Goal: Information Seeking & Learning: Learn about a topic

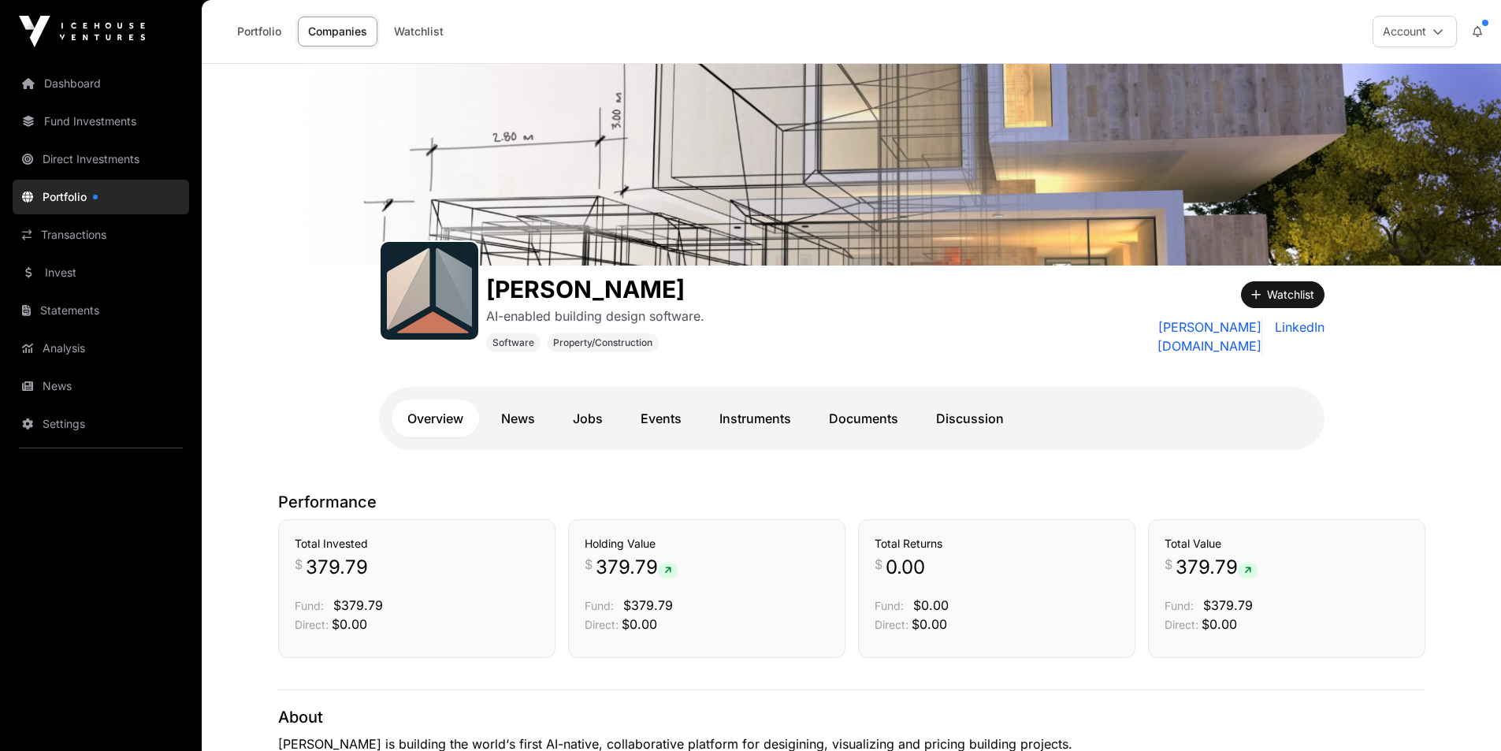
click at [259, 18] on link "Portfolio" at bounding box center [259, 32] width 65 height 30
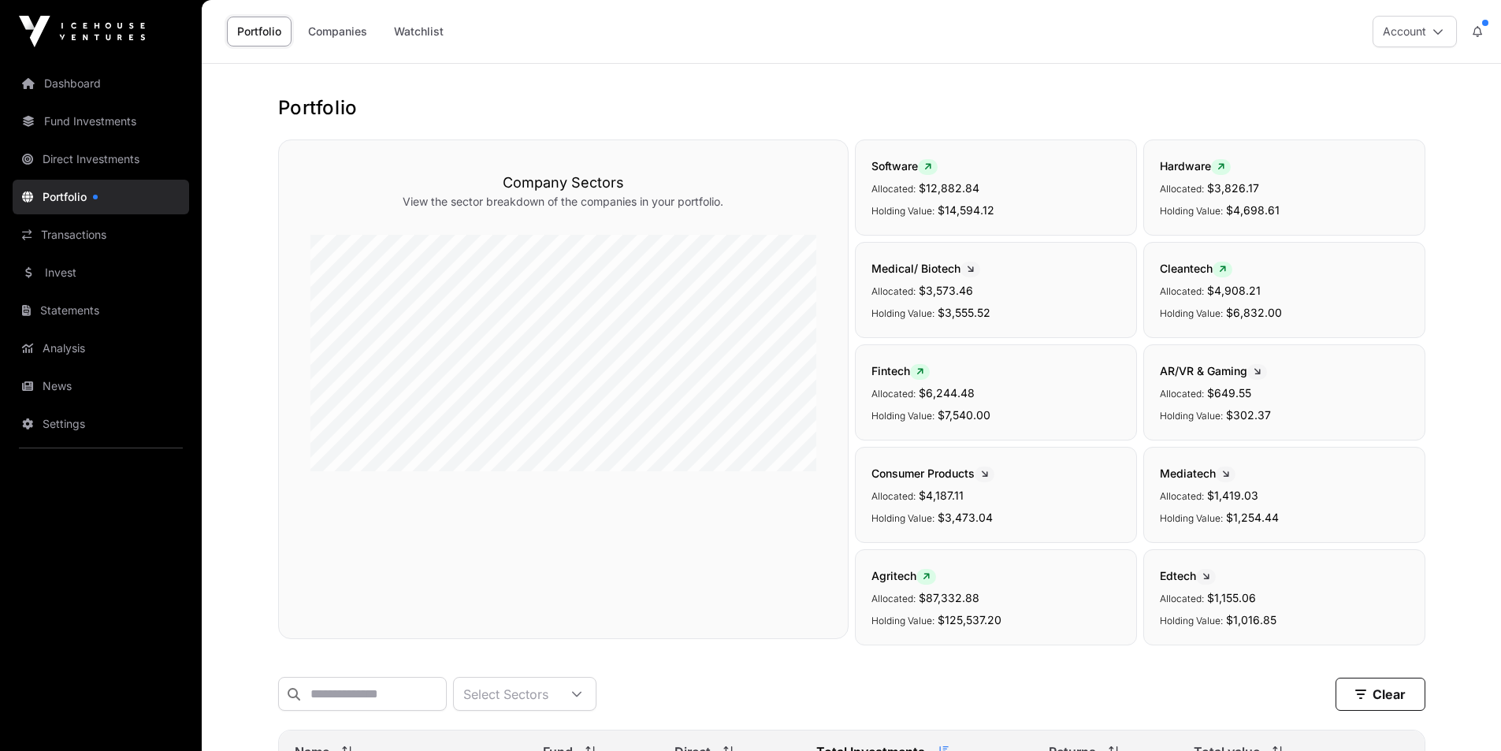
click at [349, 23] on link "Companies" at bounding box center [338, 32] width 80 height 30
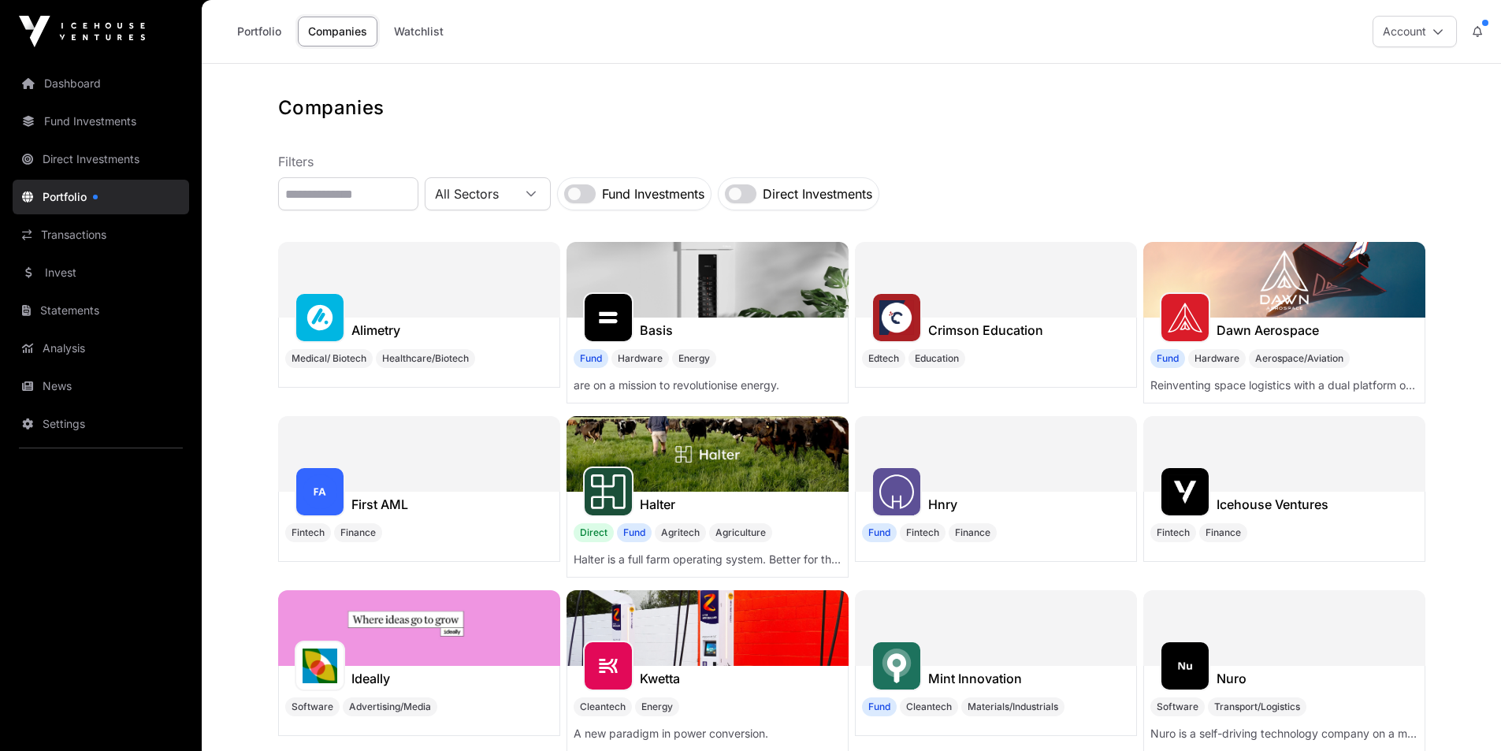
click at [147, 160] on link "Direct Investments" at bounding box center [101, 159] width 177 height 35
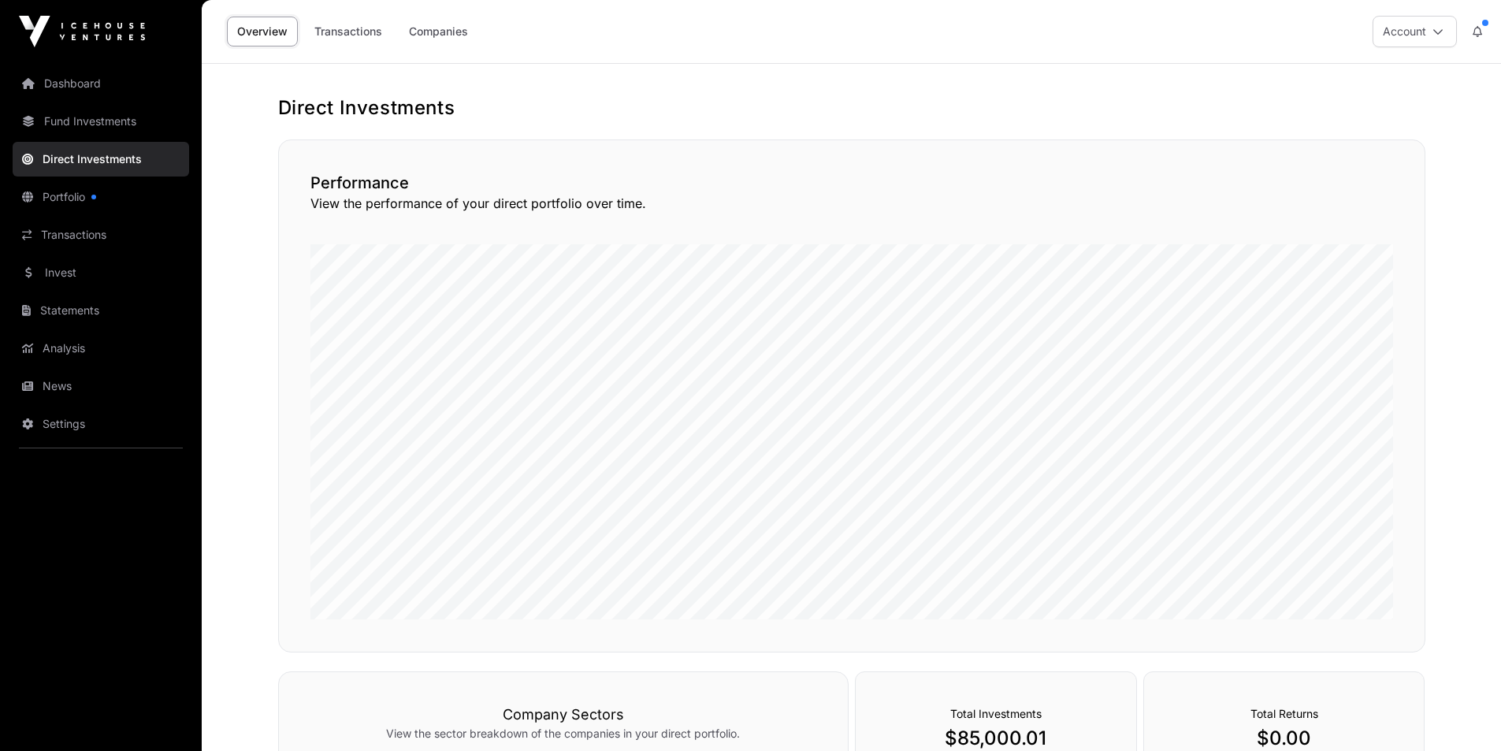
click at [134, 177] on nav "Dashboard Fund Investments Direct Investments Portfolio Transactions Invest Sta…" at bounding box center [101, 400] width 202 height 675
click at [131, 184] on link "Portfolio" at bounding box center [101, 197] width 177 height 35
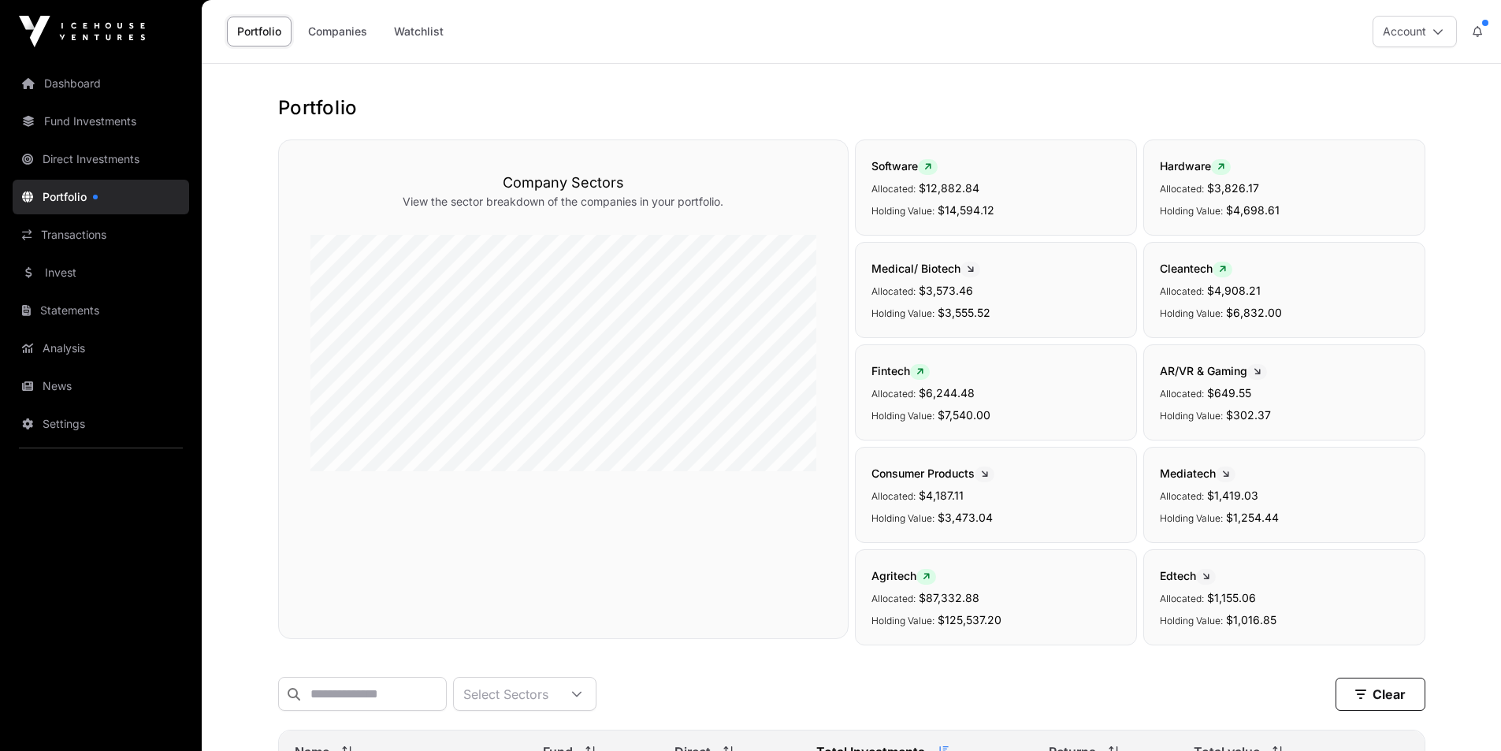
click at [1473, 36] on icon at bounding box center [1477, 31] width 9 height 11
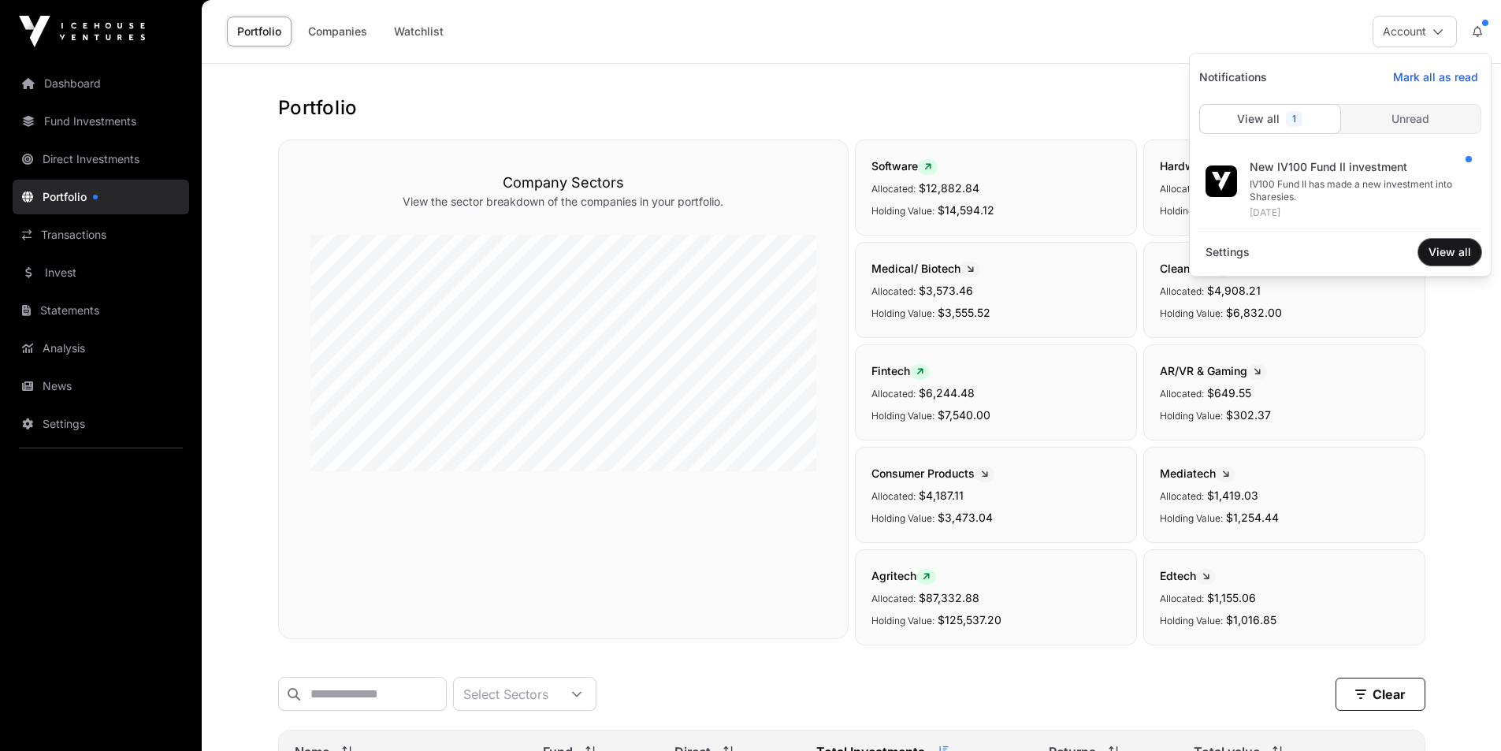
click at [1441, 254] on span "View all" at bounding box center [1450, 252] width 43 height 16
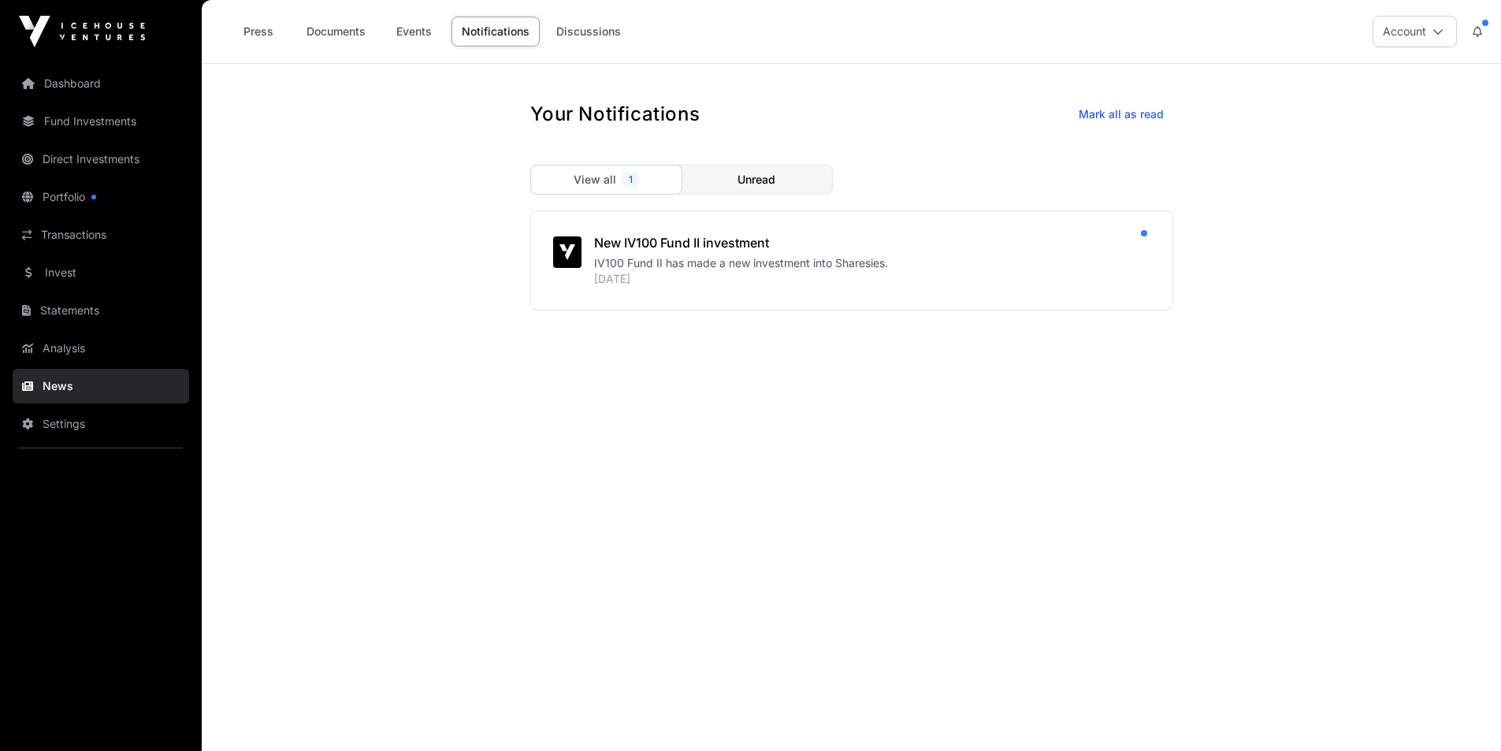
click at [701, 240] on div "New IV100 Fund II investment" at bounding box center [869, 242] width 550 height 19
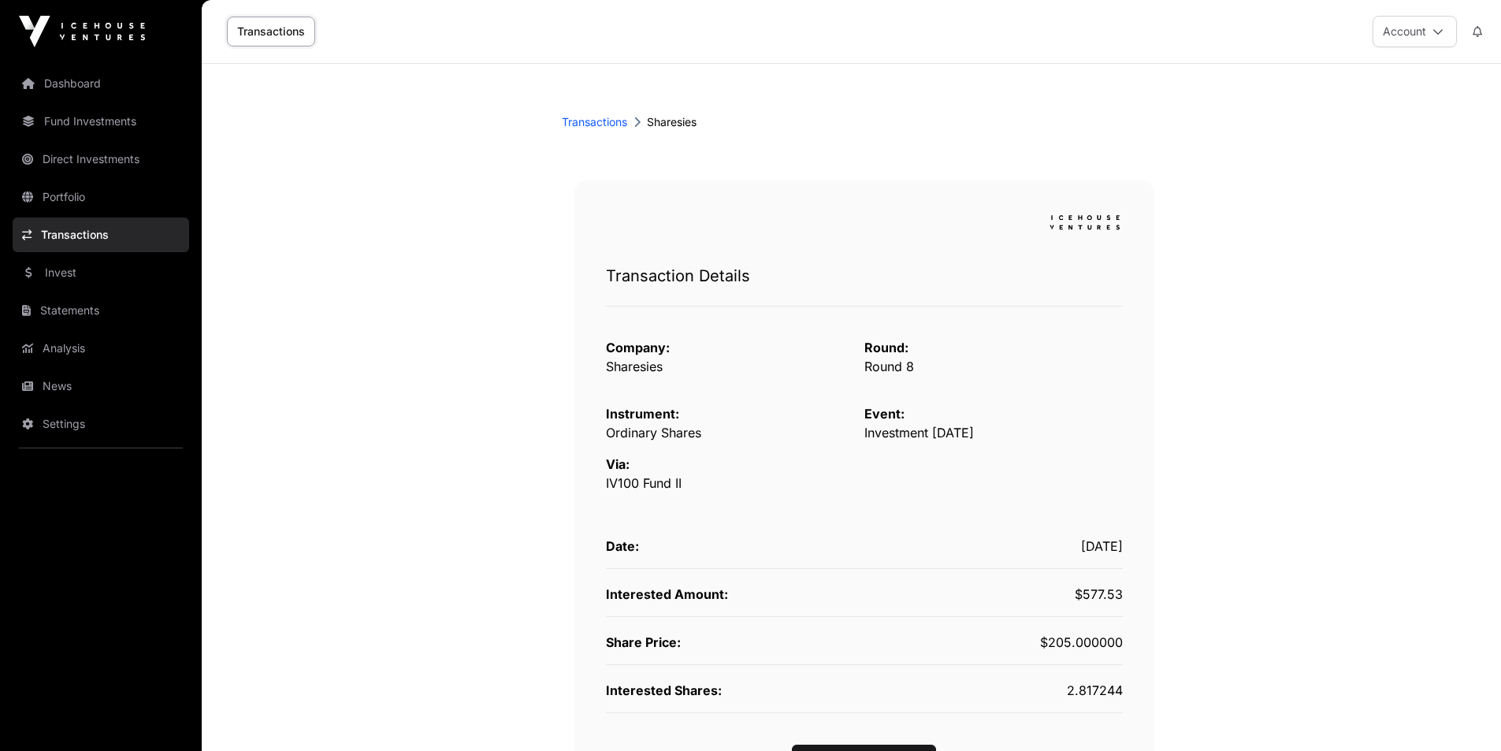
scroll to position [1, 0]
click at [1470, 28] on button at bounding box center [1478, 31] width 28 height 30
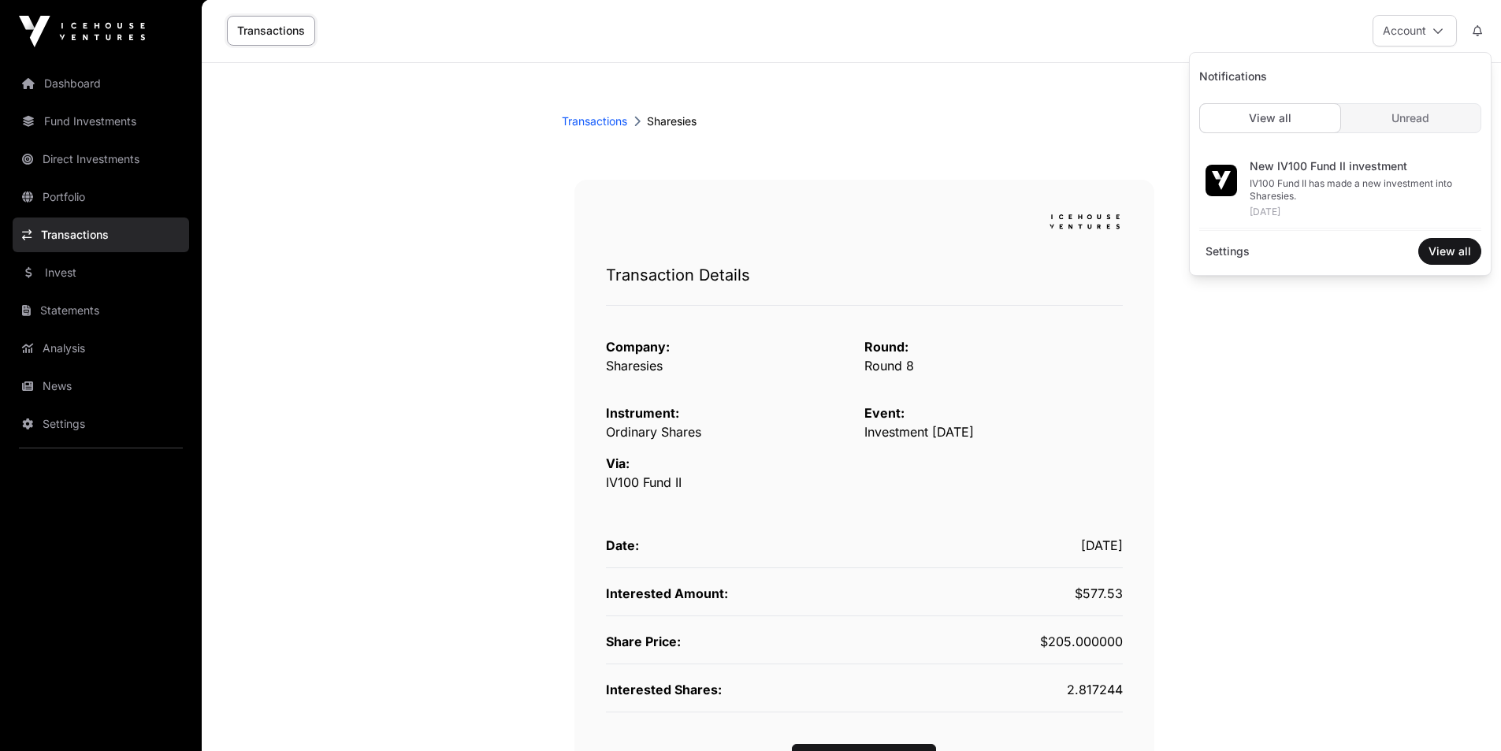
click at [134, 113] on link "Fund Investments" at bounding box center [101, 121] width 177 height 35
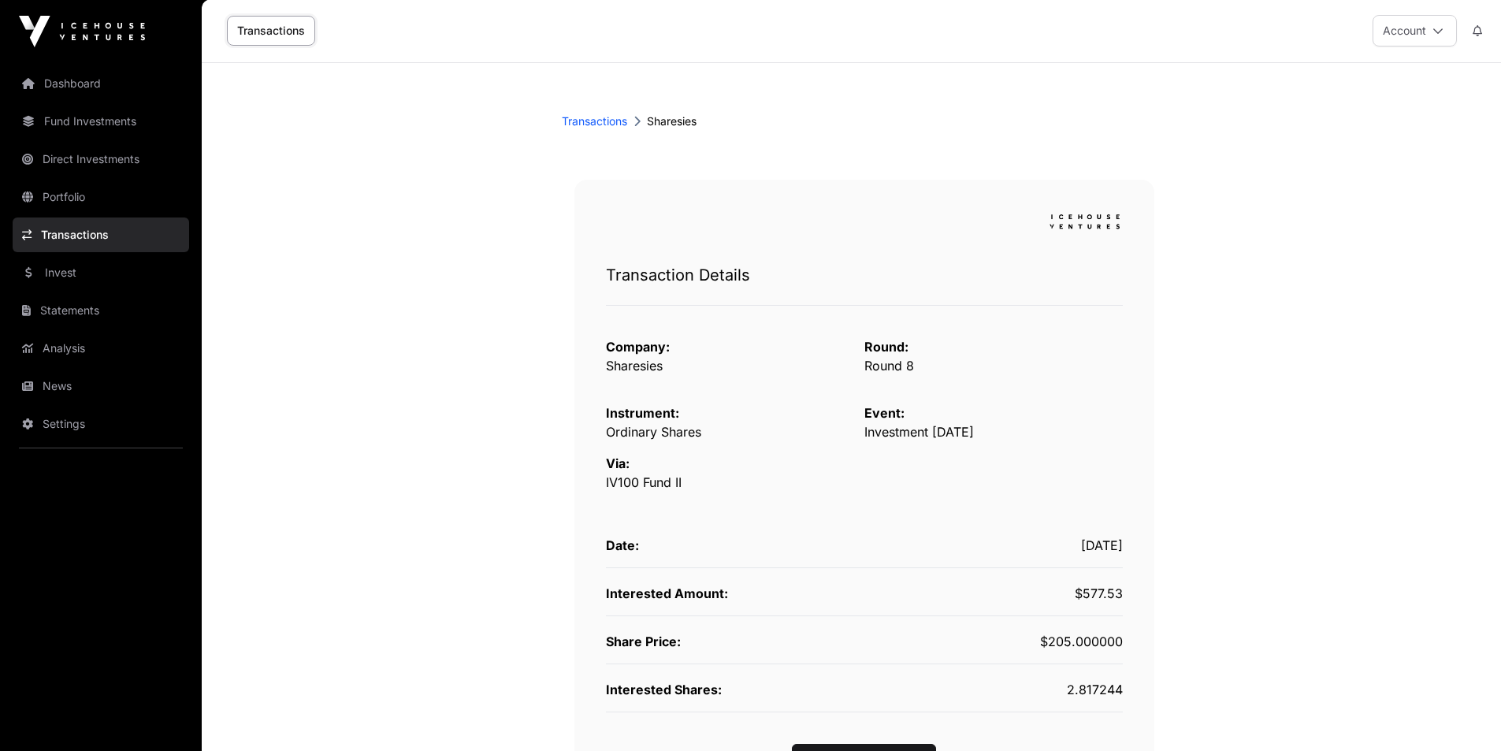
click at [134, 113] on link "Fund Investments" at bounding box center [101, 121] width 177 height 35
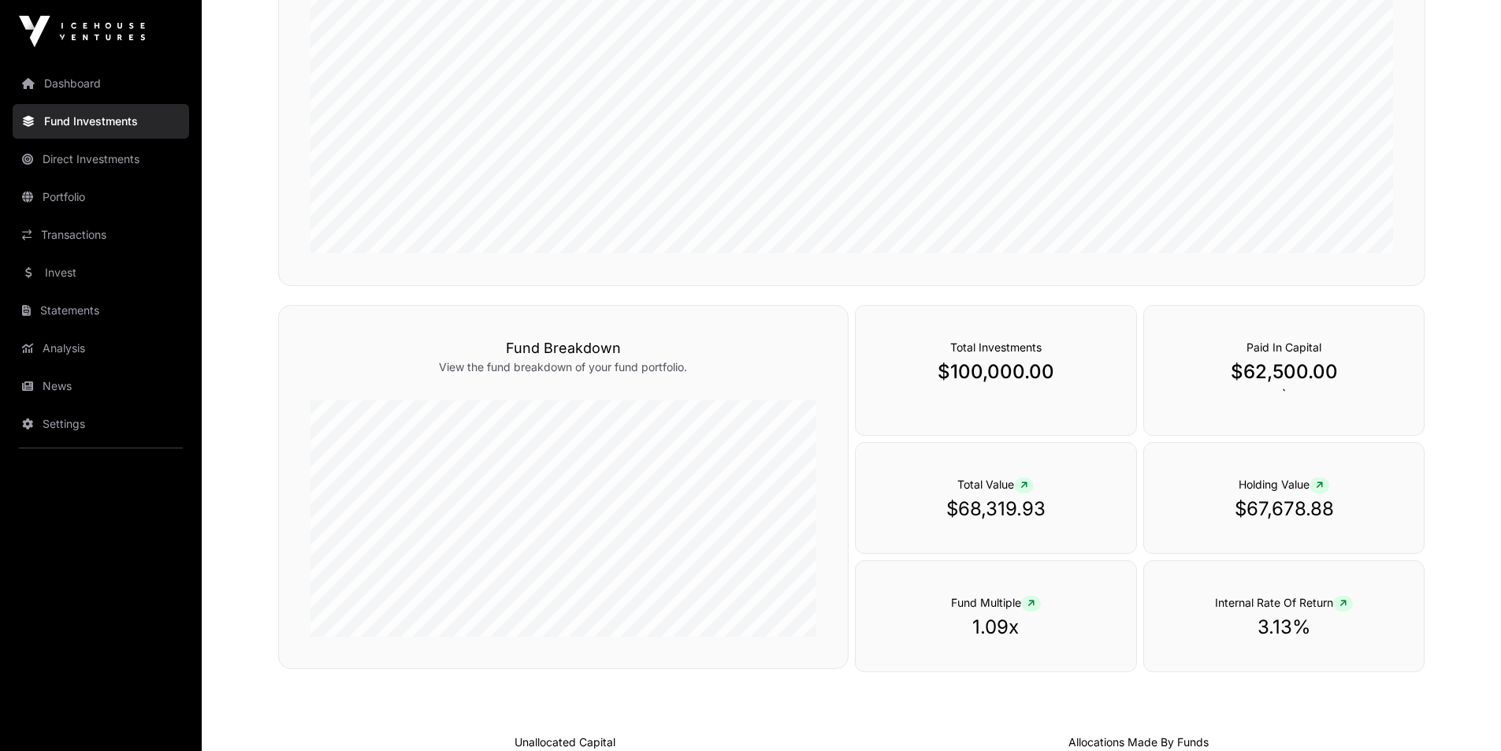
scroll to position [46, 0]
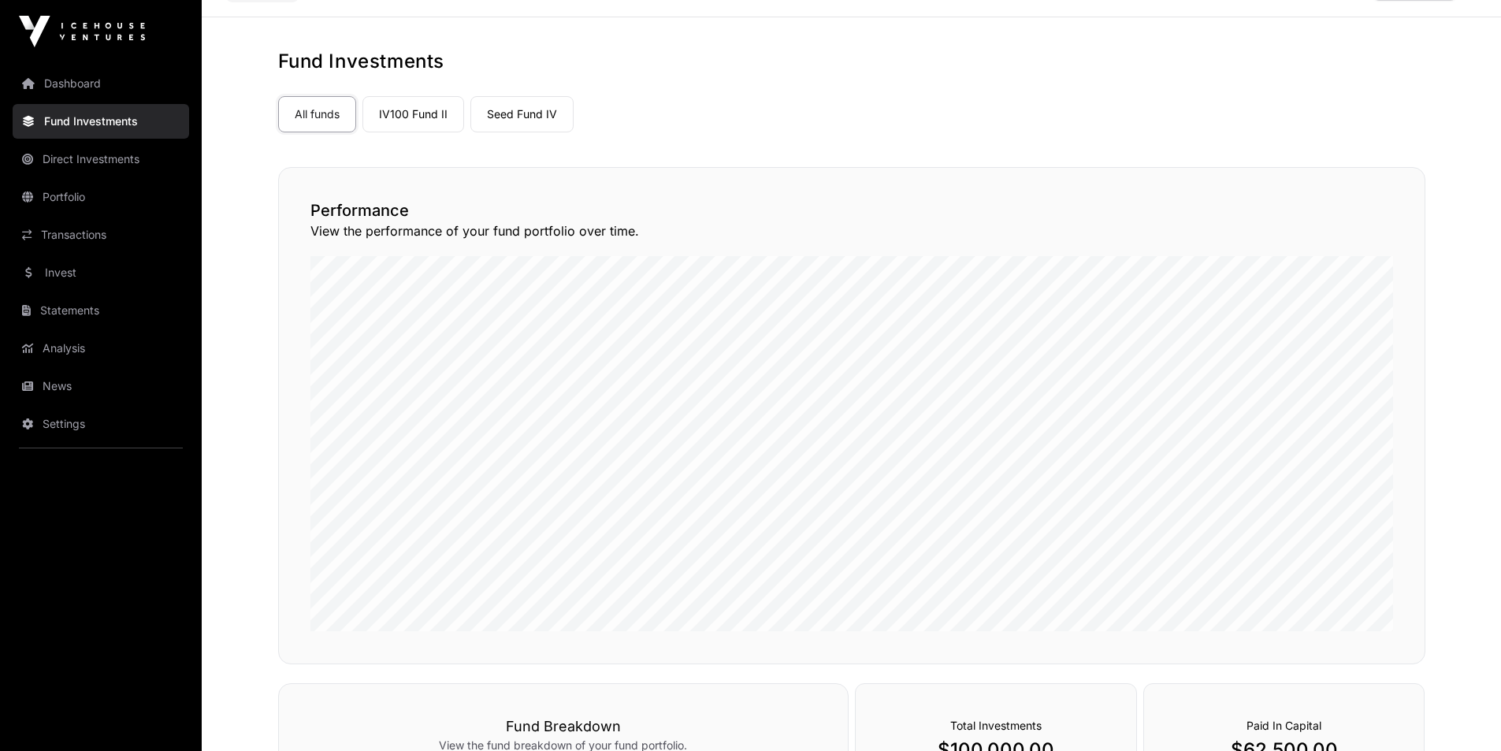
click at [416, 135] on nav "All funds IV100 Fund II Seed Fund IV Select a fund" at bounding box center [851, 111] width 1147 height 74
click at [404, 116] on link "IV100 Fund II" at bounding box center [414, 114] width 102 height 36
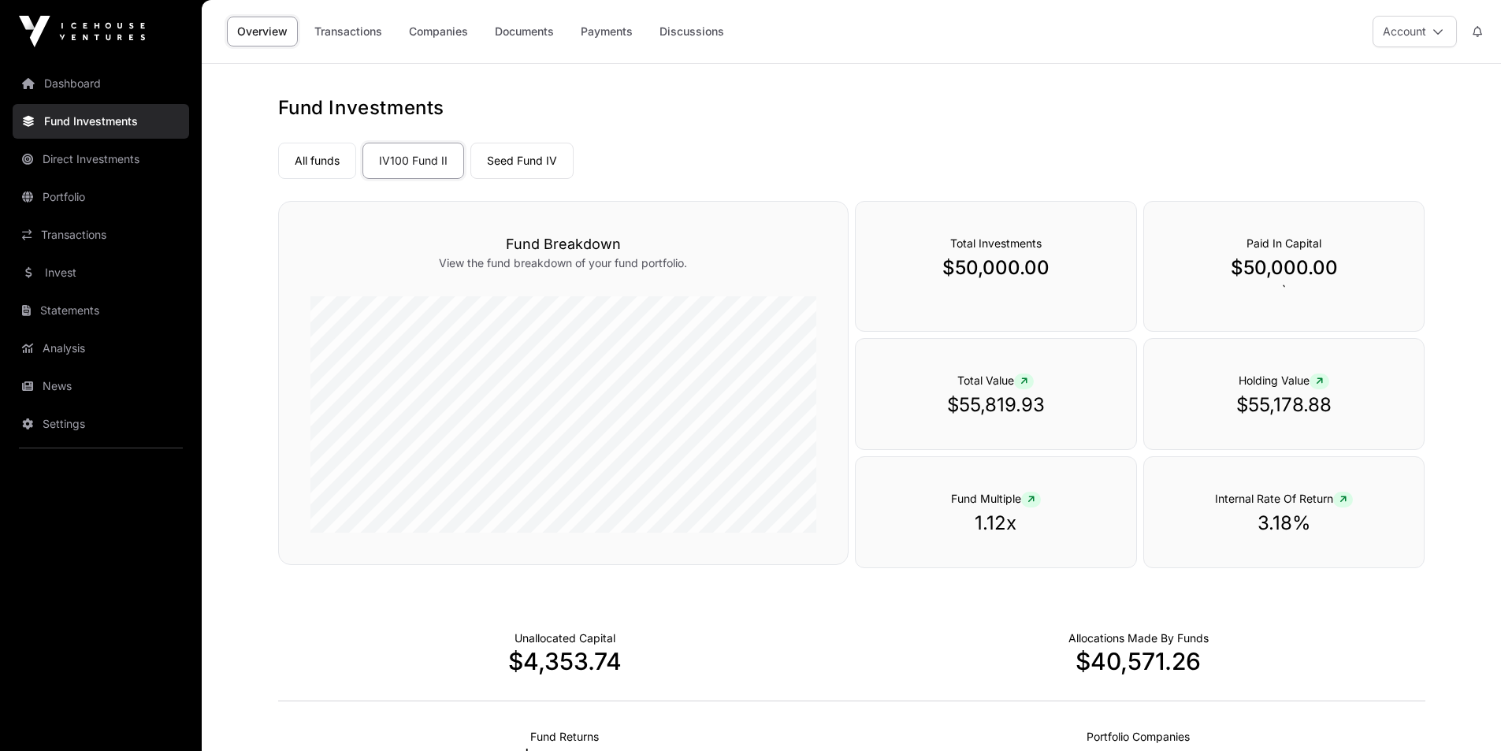
click at [113, 195] on link "Portfolio" at bounding box center [101, 197] width 177 height 35
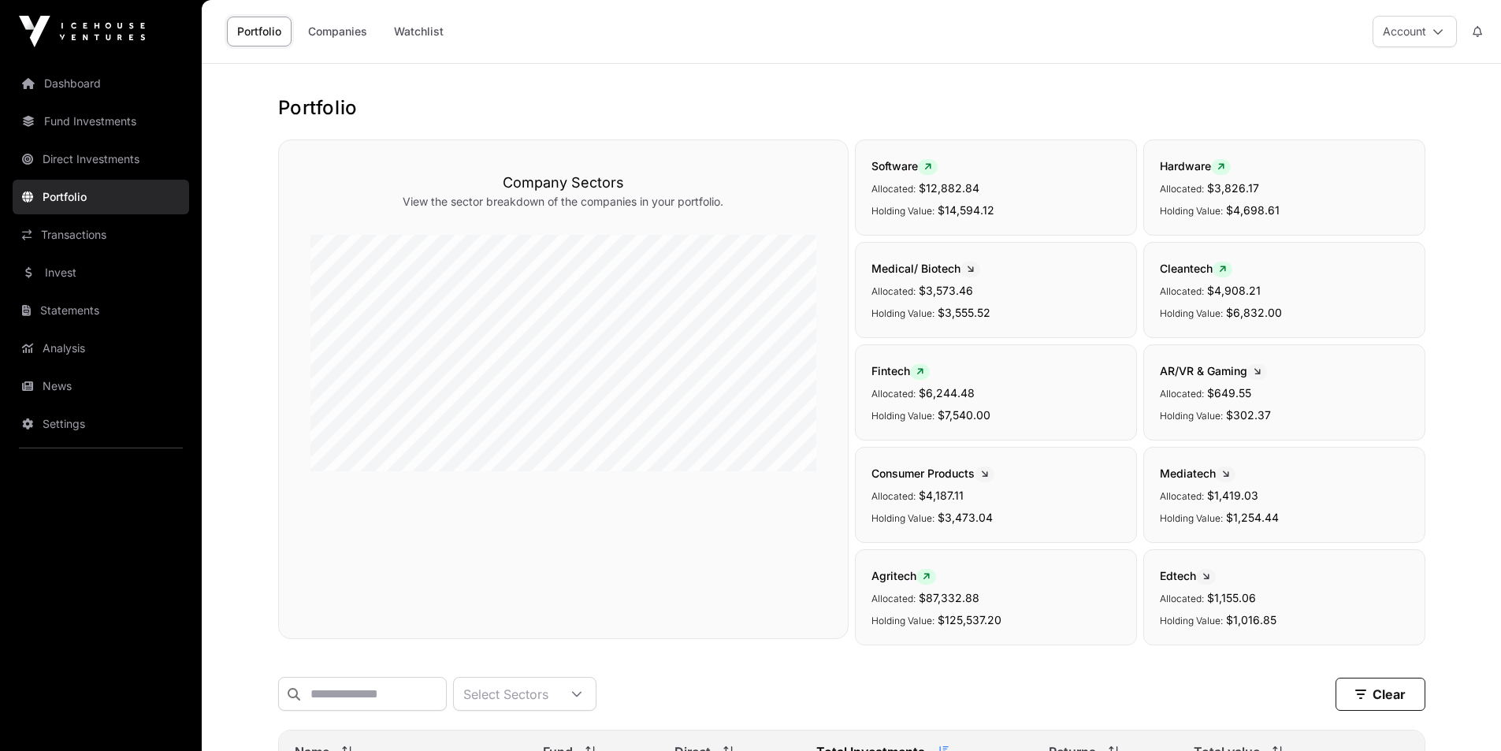
click at [342, 34] on link "Companies" at bounding box center [338, 32] width 80 height 30
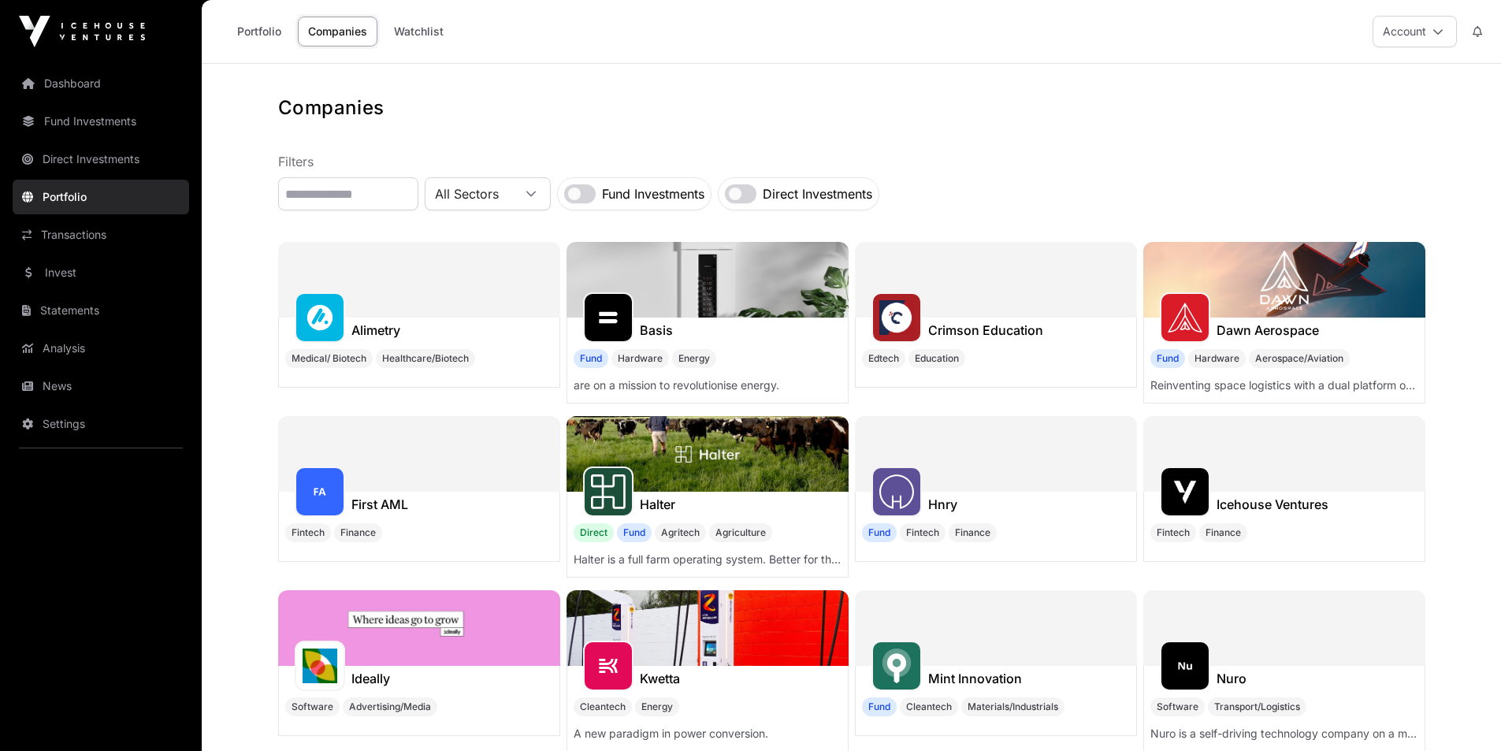
click at [655, 495] on h1 "Halter" at bounding box center [657, 504] width 35 height 19
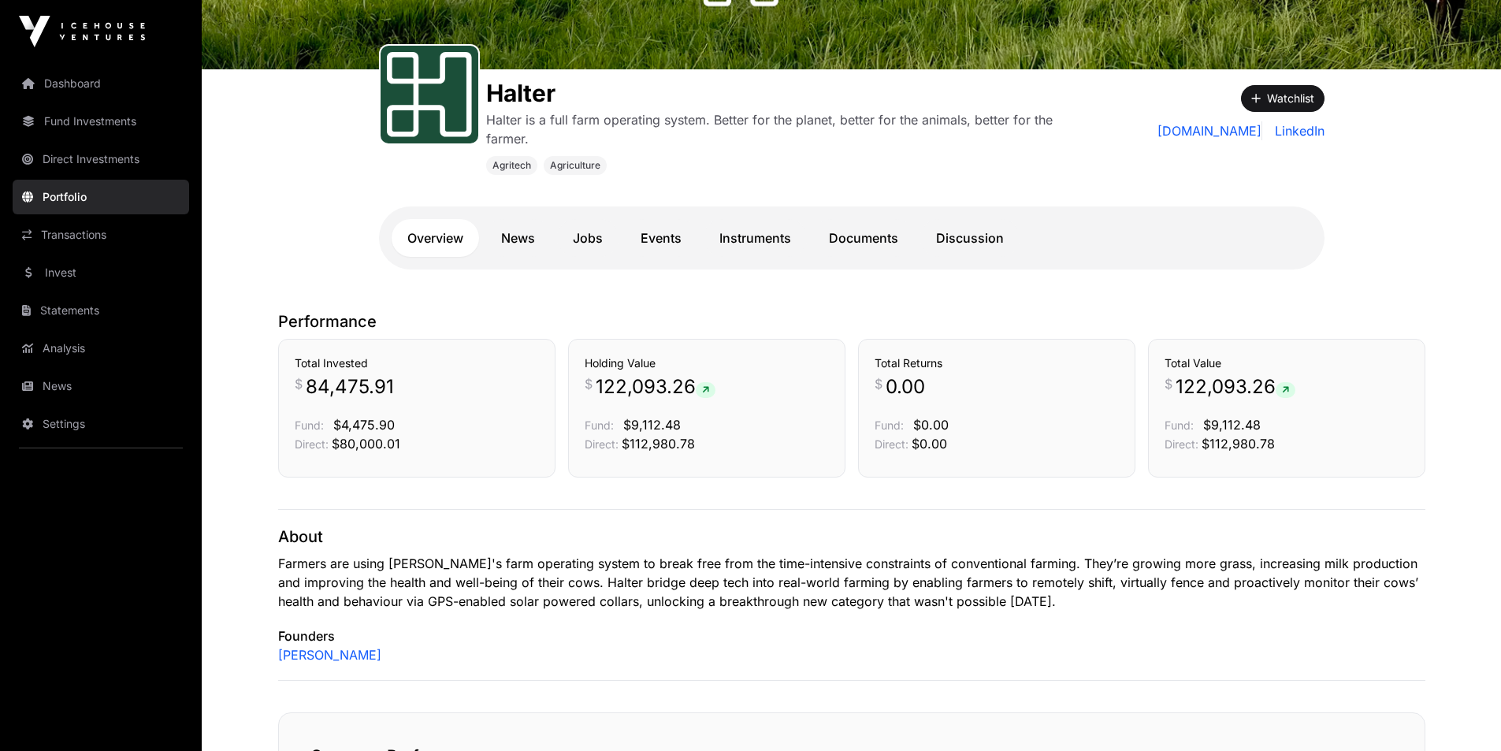
scroll to position [236, 0]
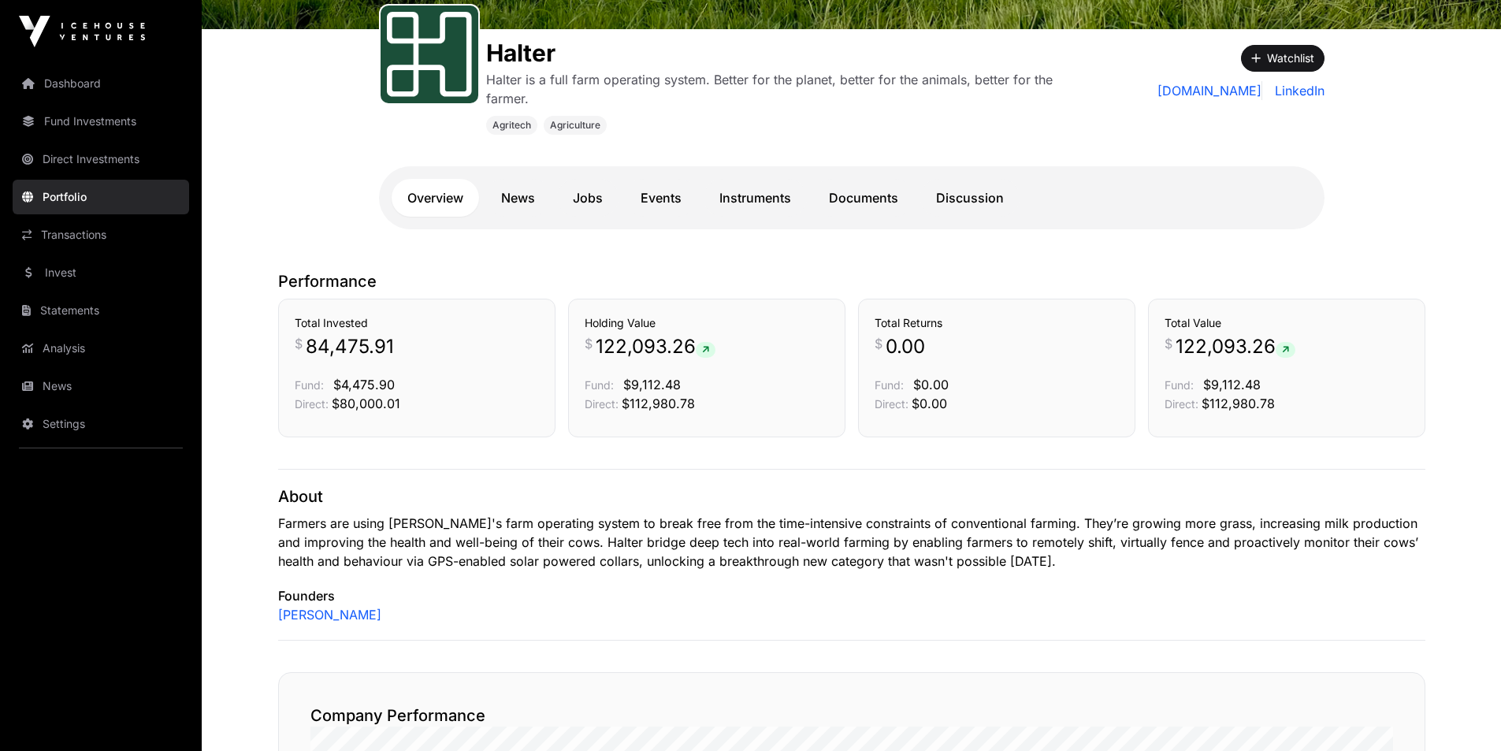
drag, startPoint x: 262, startPoint y: 241, endPoint x: 268, endPoint y: 263, distance: 23.0
click at [254, 233] on div "Halter Halter is a full farm operating system. Better for the planet, better fo…" at bounding box center [852, 40] width 1300 height 427
drag, startPoint x: 250, startPoint y: 250, endPoint x: 239, endPoint y: 218, distance: 33.4
click at [239, 218] on div "Halter Halter is a full farm operating system. Better for the planet, better fo…" at bounding box center [852, 40] width 1300 height 427
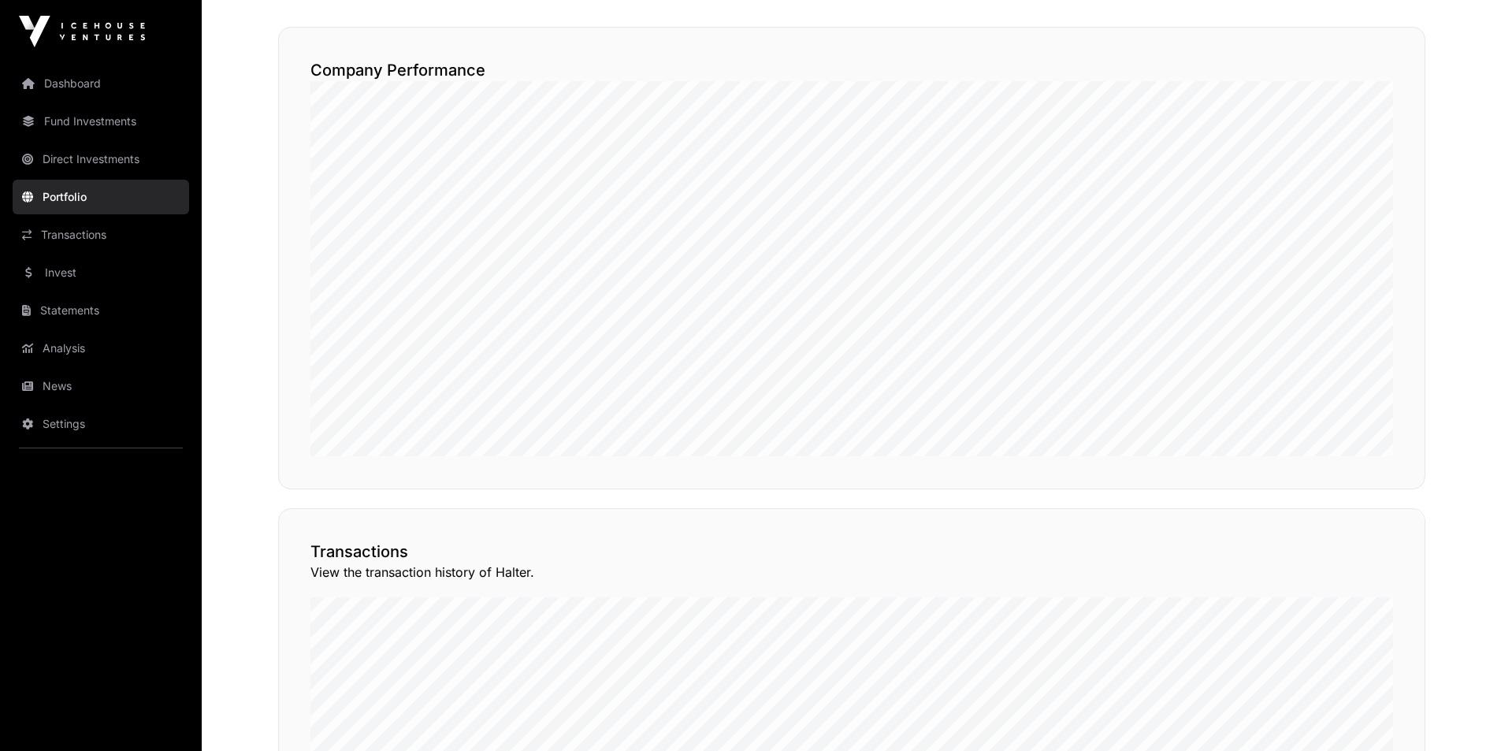
scroll to position [742, 0]
